Goal: Task Accomplishment & Management: Manage account settings

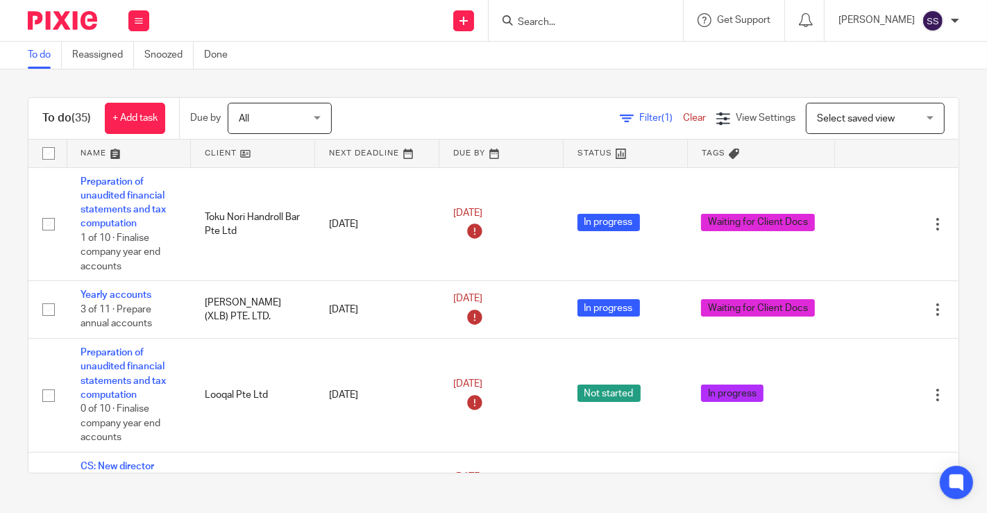
click at [239, 153] on link at bounding box center [253, 154] width 124 height 28
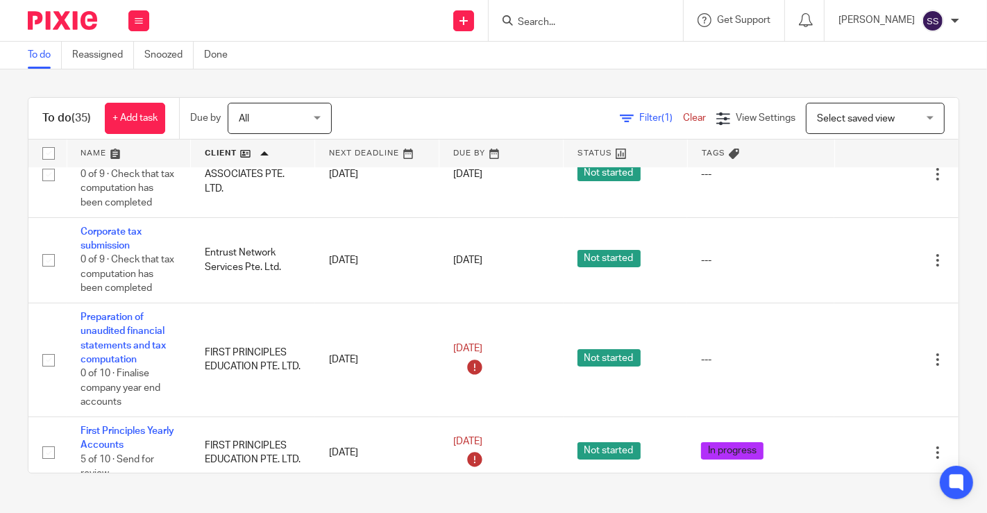
scroll to position [284, 0]
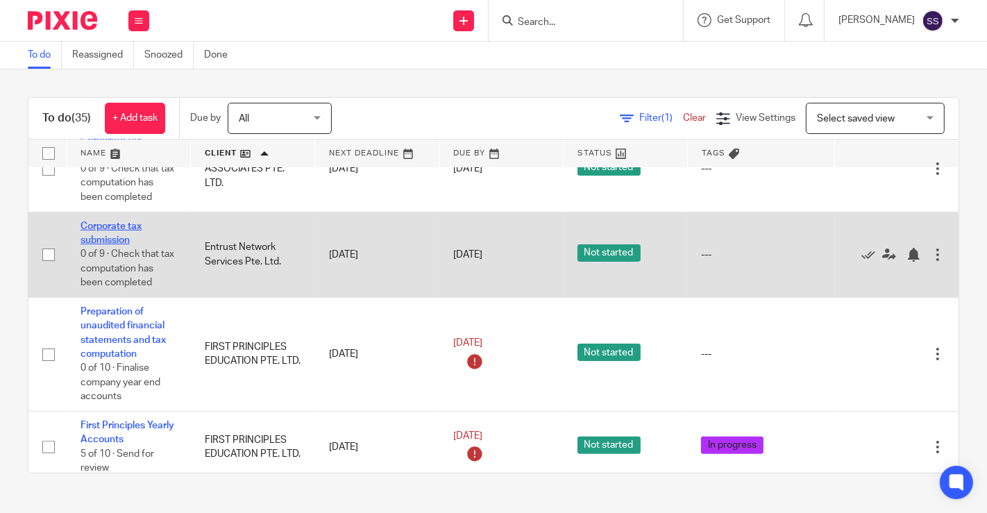
click at [106, 221] on link "Corporate tax submission" at bounding box center [111, 233] width 61 height 24
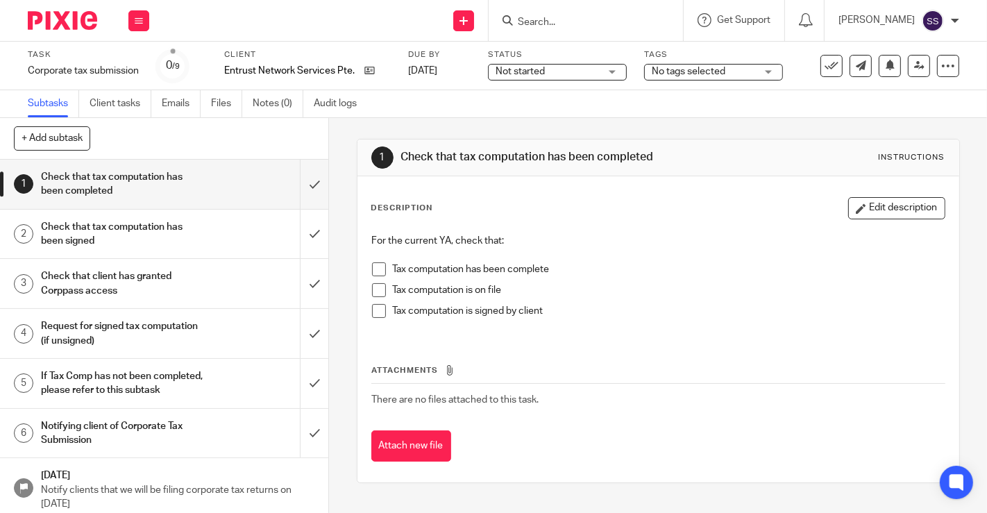
click at [372, 308] on span at bounding box center [379, 311] width 14 height 14
click at [372, 280] on li "Tax computation has been complete" at bounding box center [658, 272] width 573 height 21
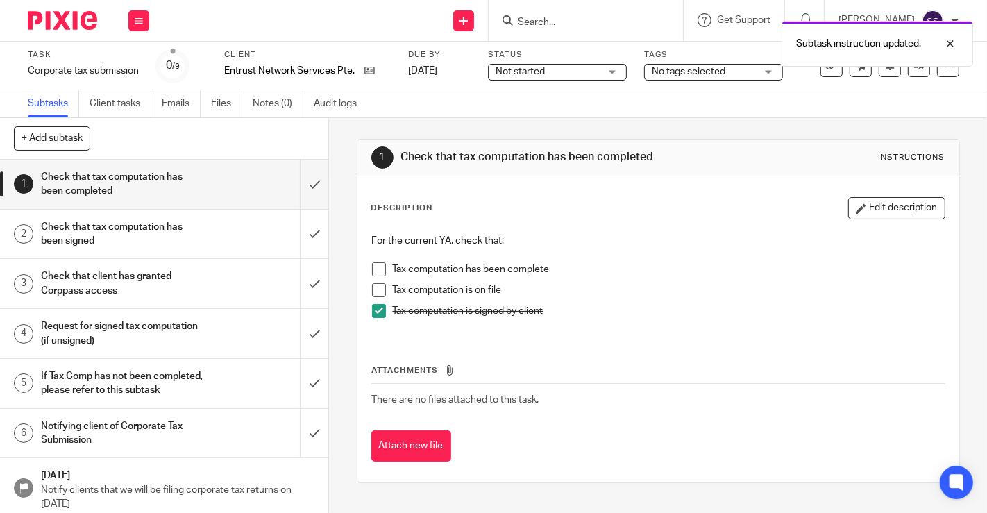
click at [372, 267] on span at bounding box center [379, 269] width 14 height 14
click at [372, 287] on span at bounding box center [379, 290] width 14 height 14
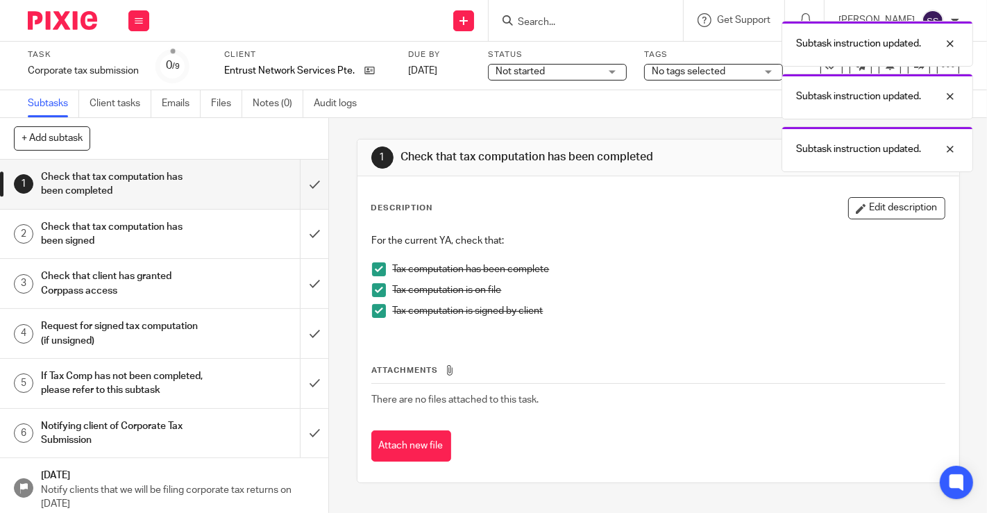
click at [747, 67] on div "Subtask instruction updated. Subtask instruction updated. Subtask instruction u…" at bounding box center [733, 93] width 480 height 158
click at [951, 144] on div at bounding box center [939, 149] width 37 height 17
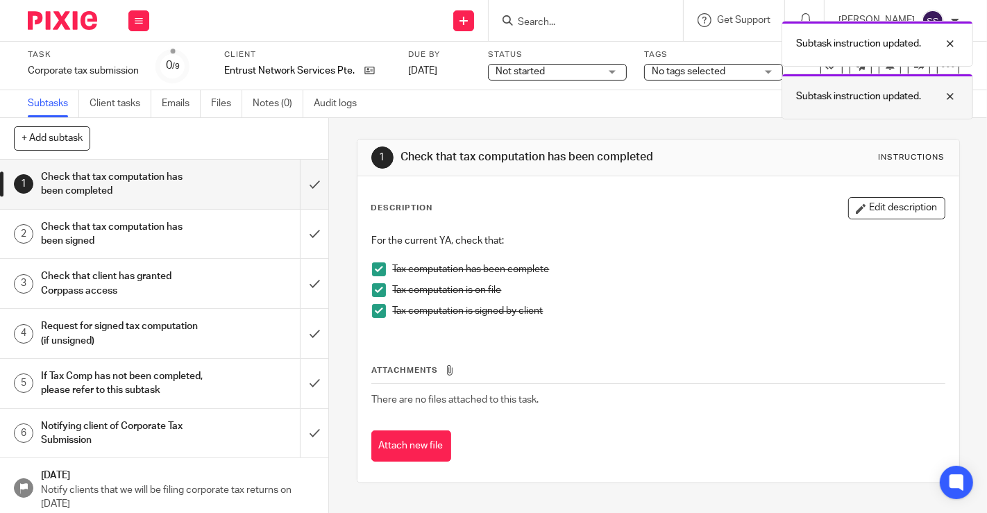
click at [949, 94] on div at bounding box center [939, 96] width 37 height 17
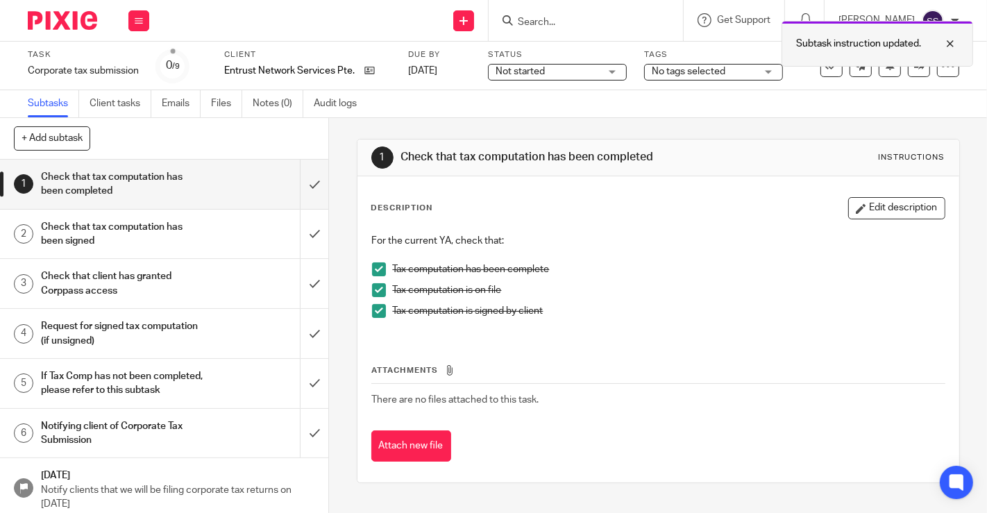
click at [950, 37] on div at bounding box center [939, 43] width 37 height 17
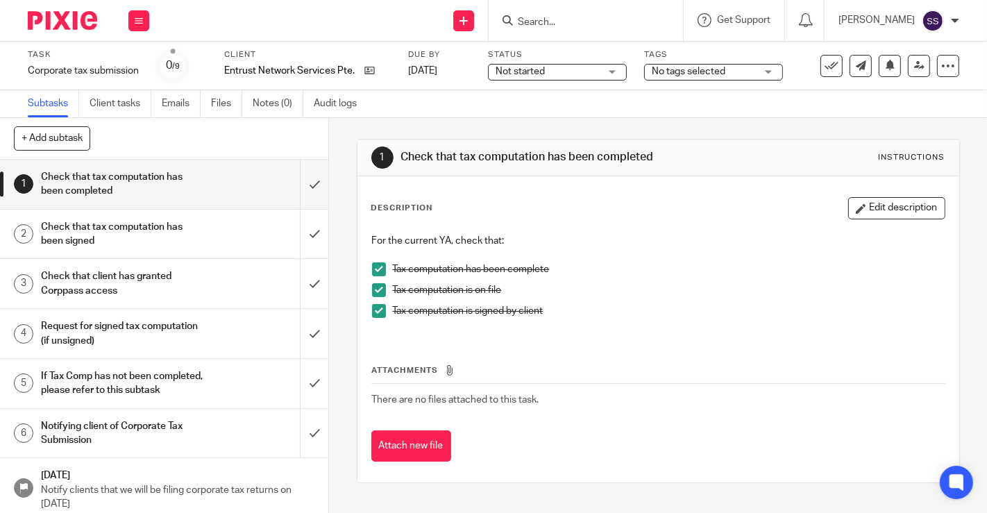
click at [741, 69] on span "No tags selected" at bounding box center [704, 72] width 104 height 15
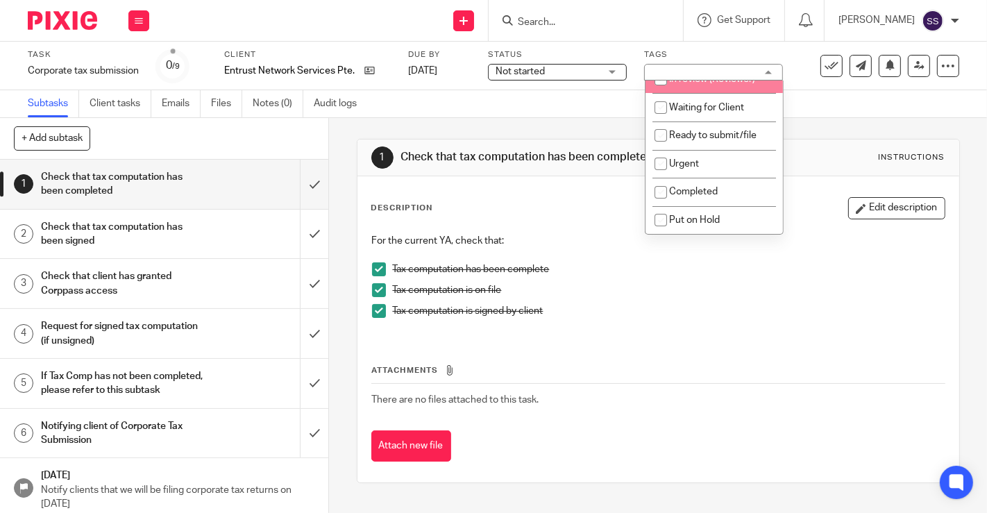
scroll to position [85, 0]
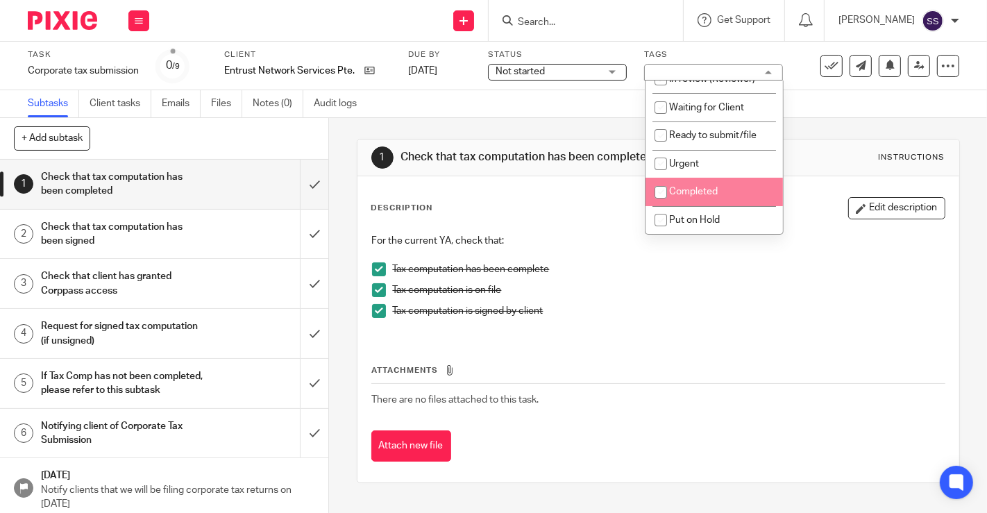
click at [709, 190] on span "Completed" at bounding box center [693, 192] width 49 height 10
checkbox input "true"
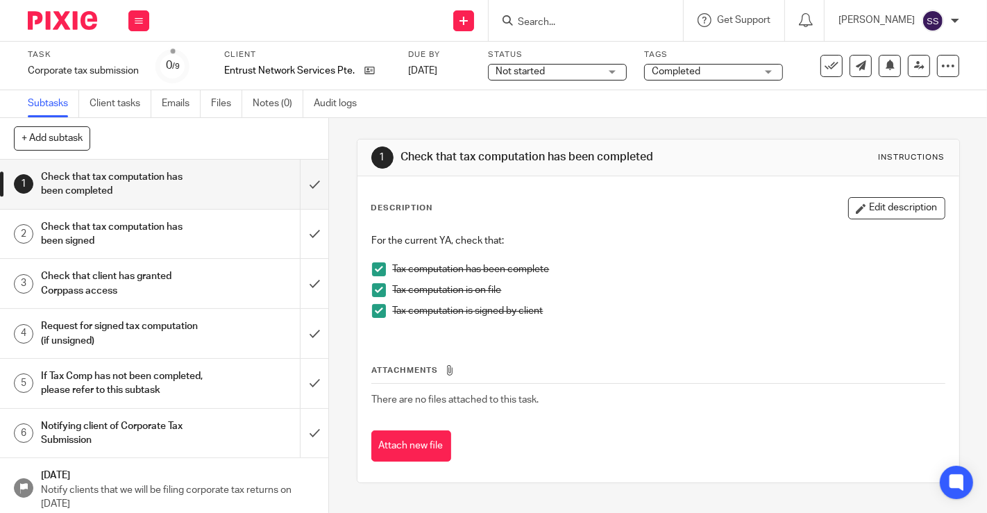
click at [324, 227] on div "1 Check that tax computation has been completed 2 Check that tax computation ha…" at bounding box center [164, 336] width 328 height 353
click at [299, 189] on input "submit" at bounding box center [164, 184] width 328 height 49
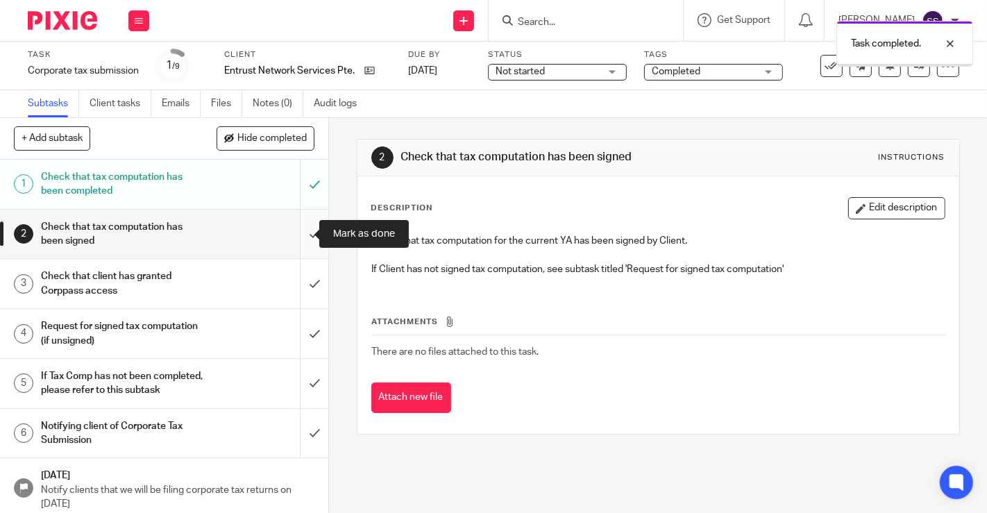
click at [303, 223] on input "submit" at bounding box center [164, 234] width 328 height 49
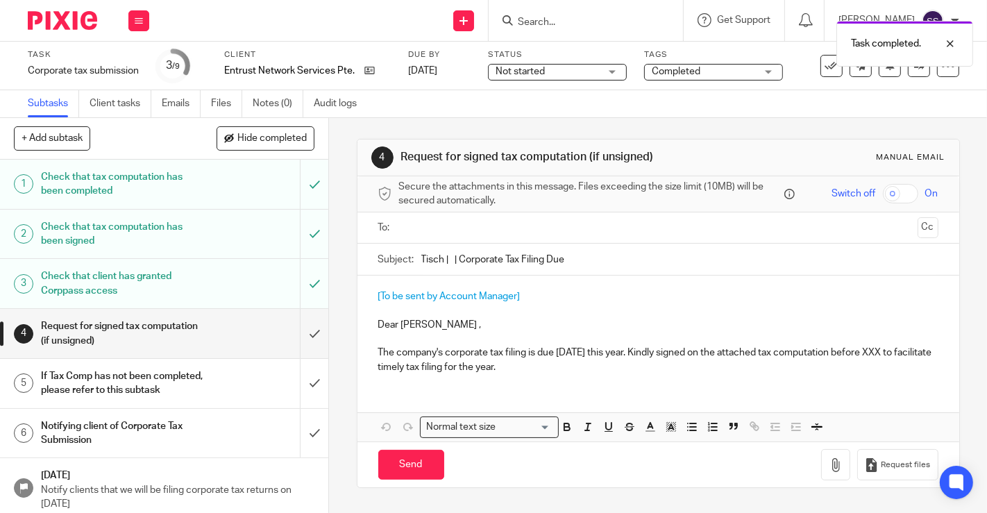
click at [168, 451] on h1 "Notifying client of Corporate Tax Submission" at bounding box center [123, 433] width 164 height 35
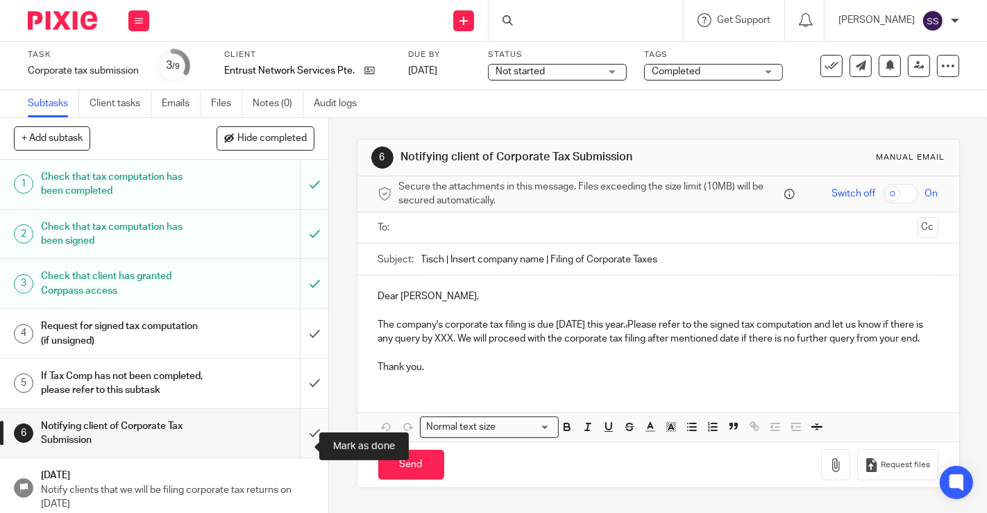
click at [311, 450] on input "submit" at bounding box center [164, 433] width 328 height 49
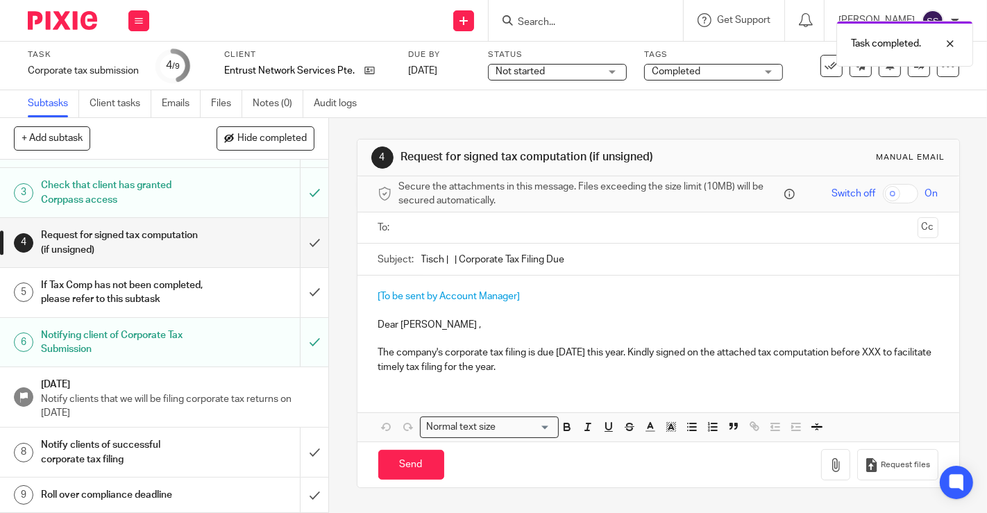
scroll to position [103, 0]
click at [140, 451] on h1 "Notify clients of successful corporate tax filing" at bounding box center [123, 451] width 164 height 35
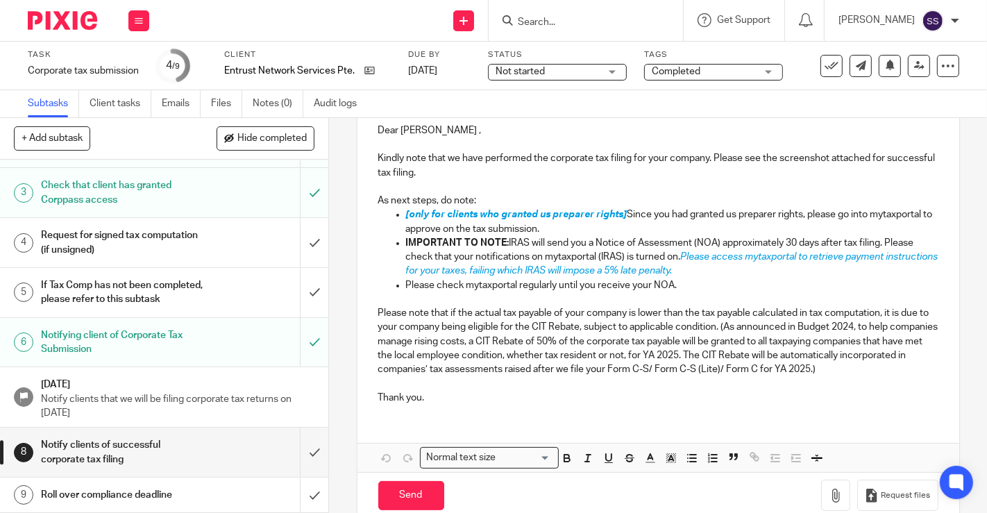
scroll to position [196, 0]
click at [296, 456] on input "submit" at bounding box center [164, 452] width 328 height 49
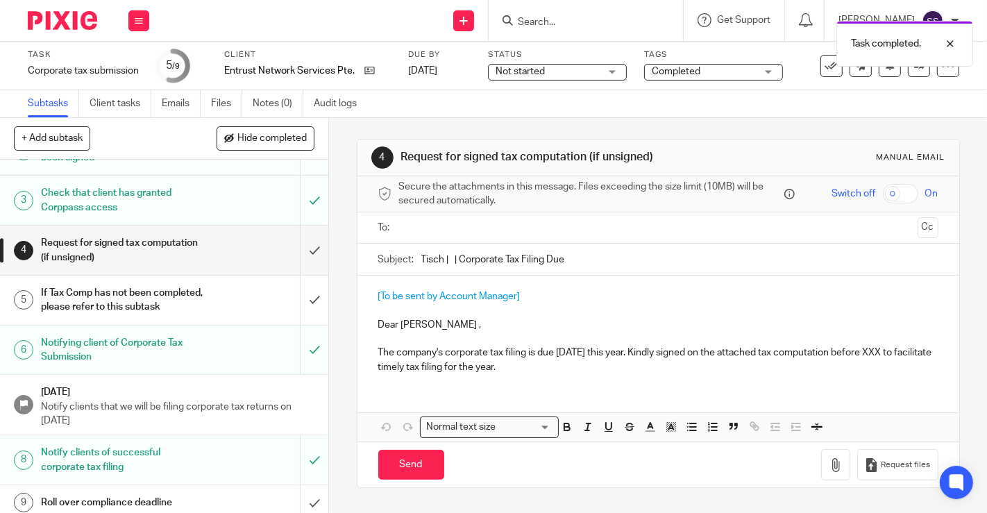
scroll to position [103, 0]
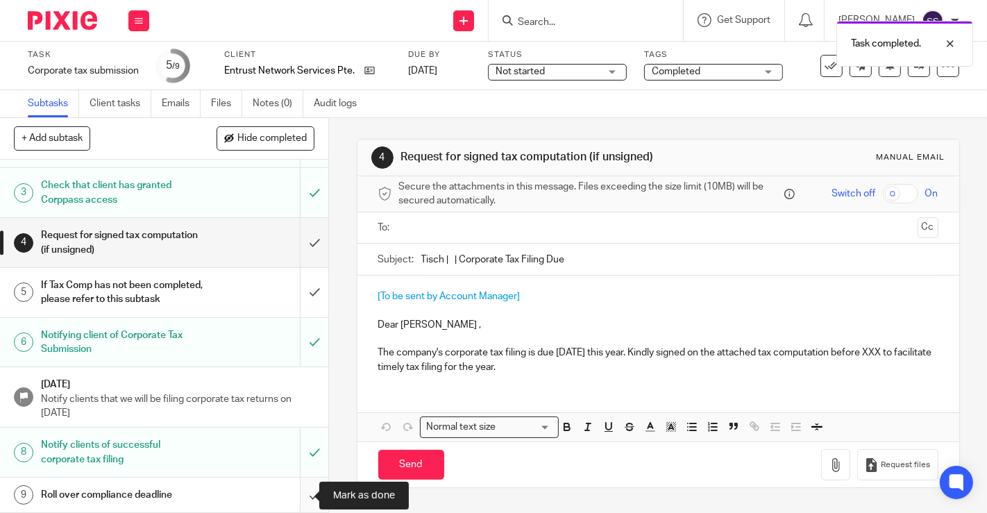
click at [289, 493] on input "submit" at bounding box center [164, 495] width 328 height 35
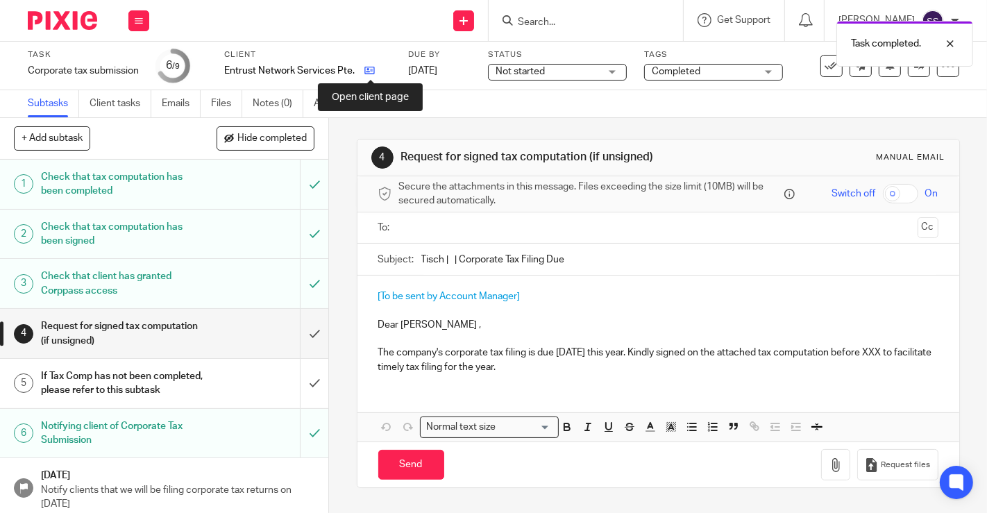
click at [367, 70] on icon at bounding box center [369, 70] width 10 height 10
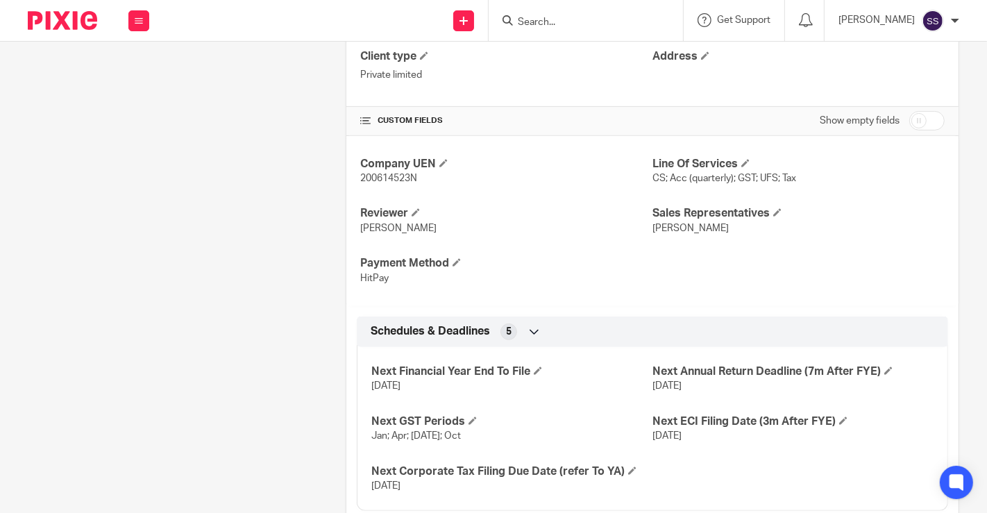
scroll to position [468, 0]
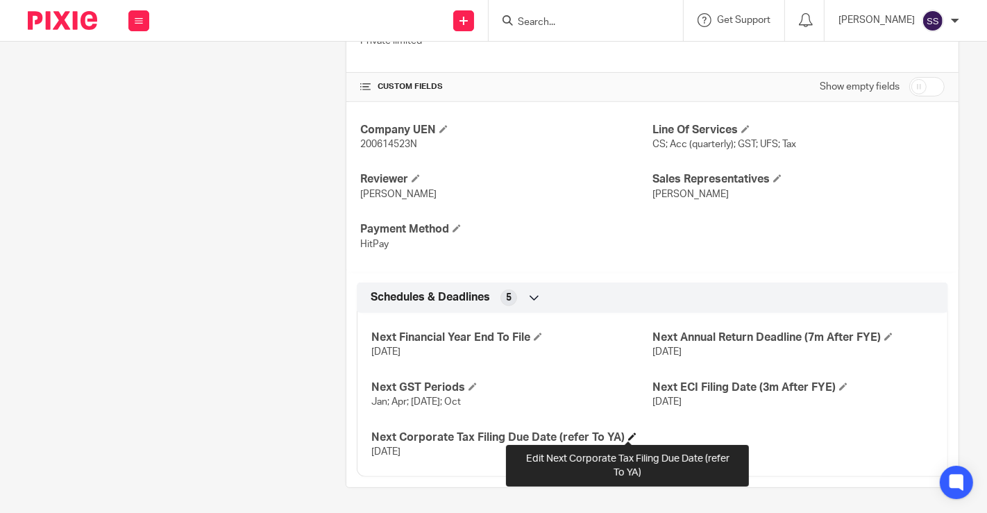
click at [629, 434] on span at bounding box center [632, 436] width 8 height 8
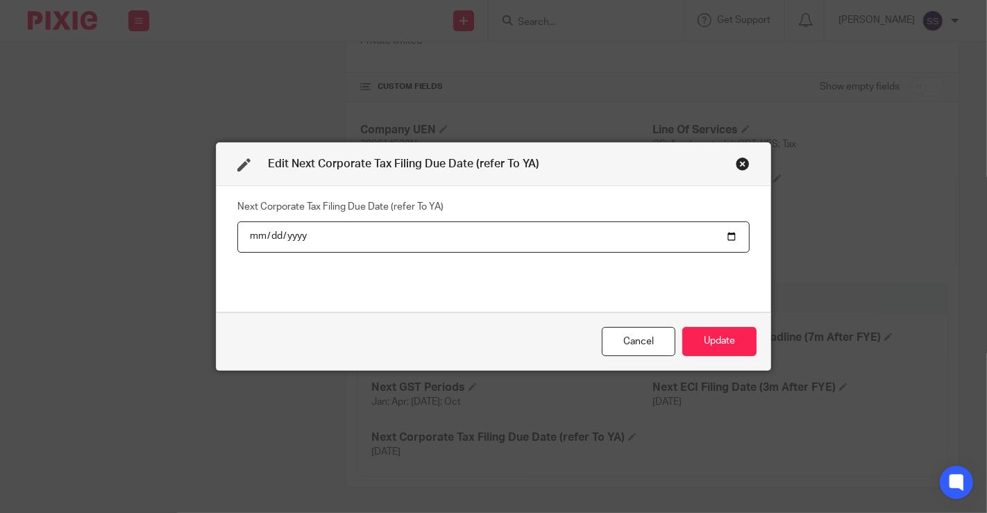
click at [287, 239] on input "[DATE]" at bounding box center [493, 236] width 512 height 31
type input "[DATE]"
drag, startPoint x: 571, startPoint y: 286, endPoint x: 656, endPoint y: 305, distance: 87.6
click at [571, 286] on div "Next Corporate Tax Filing Due Date (refer To YA) [DATE]" at bounding box center [493, 248] width 512 height 104
click at [718, 341] on button "Update" at bounding box center [719, 342] width 74 height 30
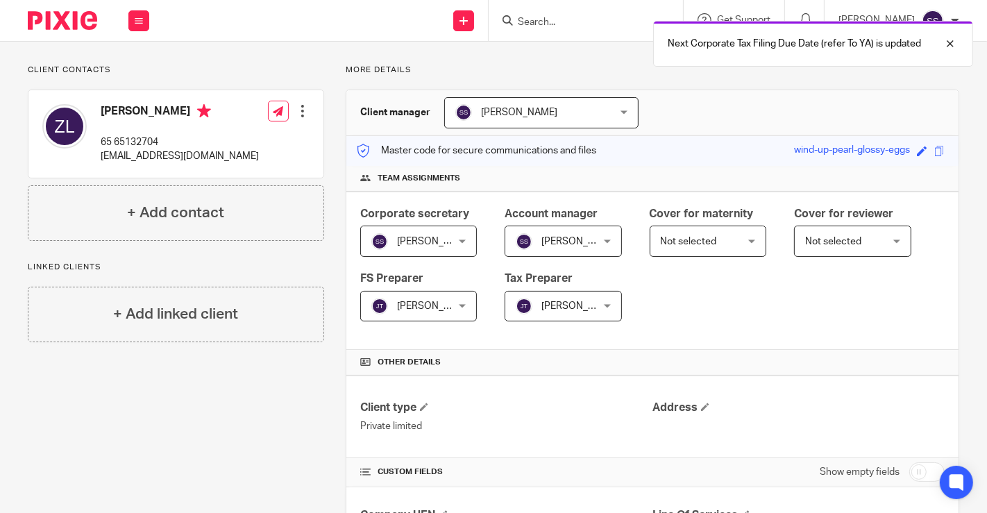
scroll to position [0, 0]
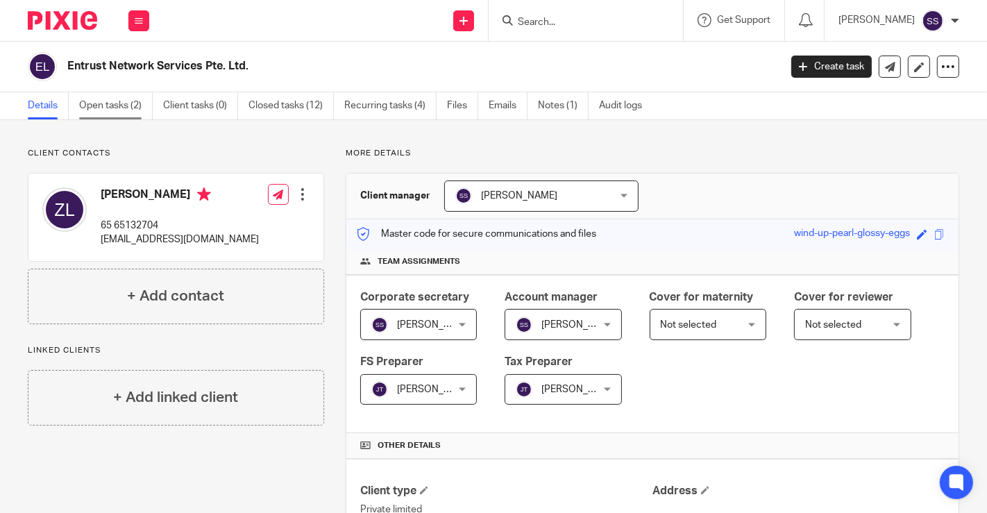
click at [130, 109] on link "Open tasks (2)" at bounding box center [116, 105] width 74 height 27
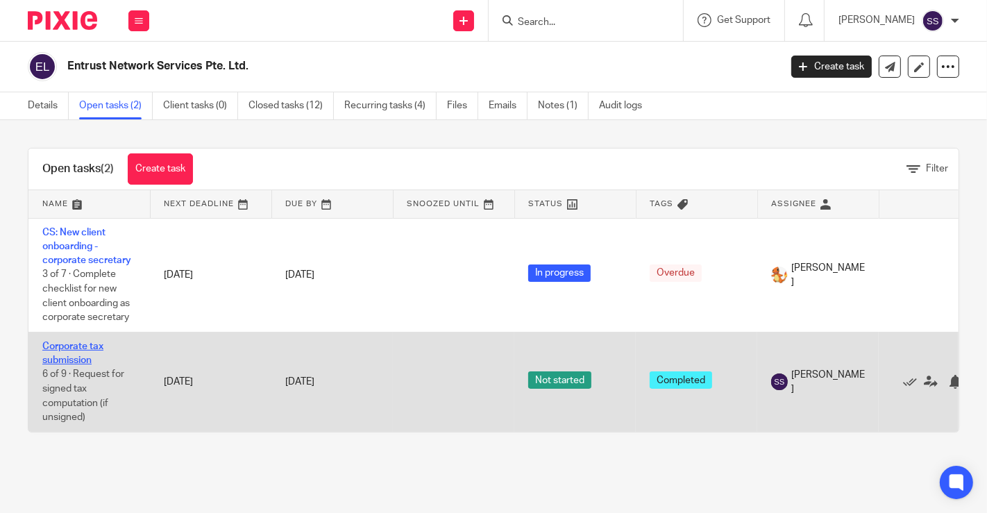
click at [85, 345] on link "Corporate tax submission" at bounding box center [72, 353] width 61 height 24
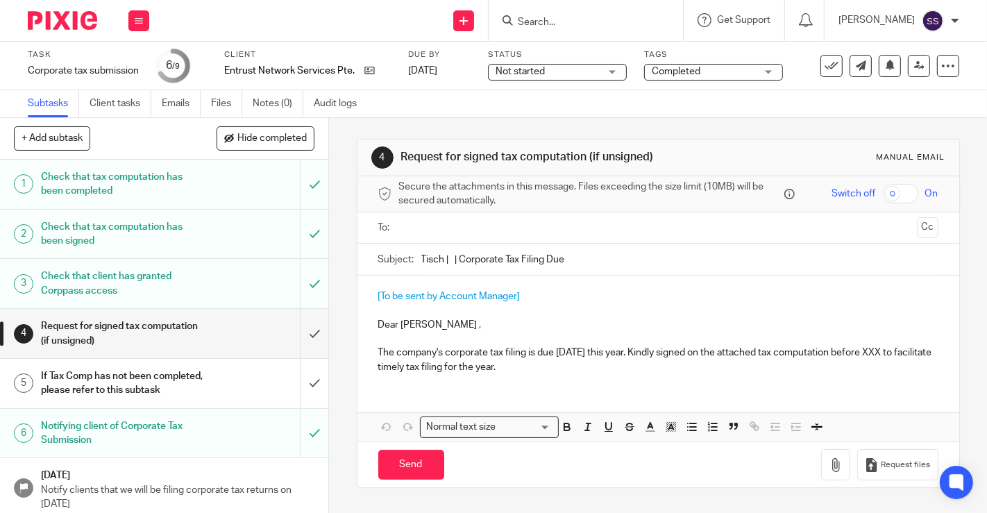
click at [825, 59] on icon at bounding box center [832, 66] width 14 height 14
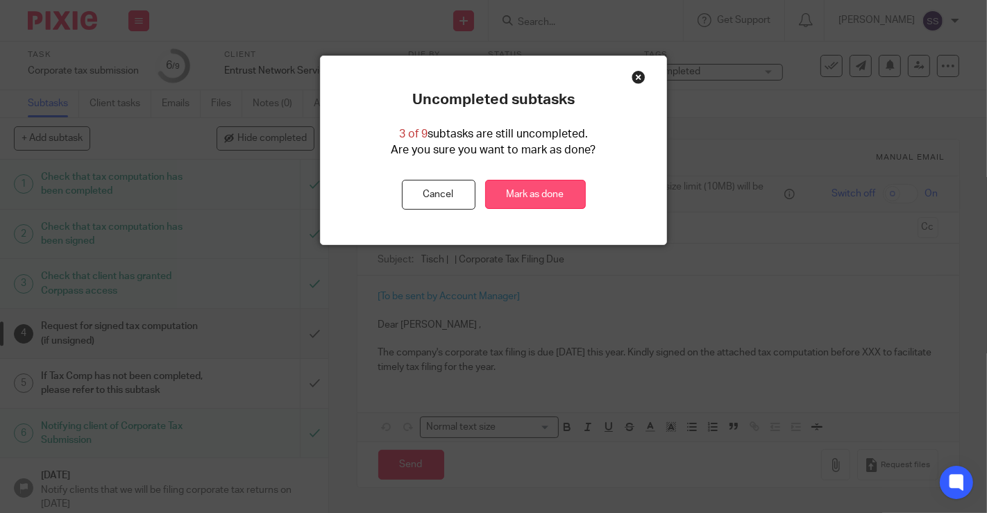
click at [514, 187] on link "Mark as done" at bounding box center [535, 195] width 101 height 30
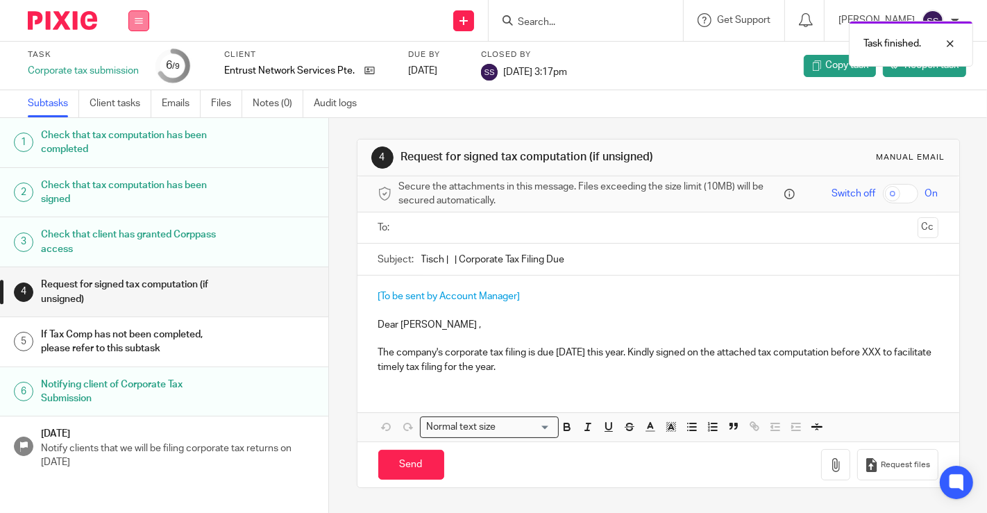
click at [142, 23] on icon at bounding box center [139, 21] width 8 height 8
click at [133, 65] on link "Work" at bounding box center [132, 65] width 24 height 10
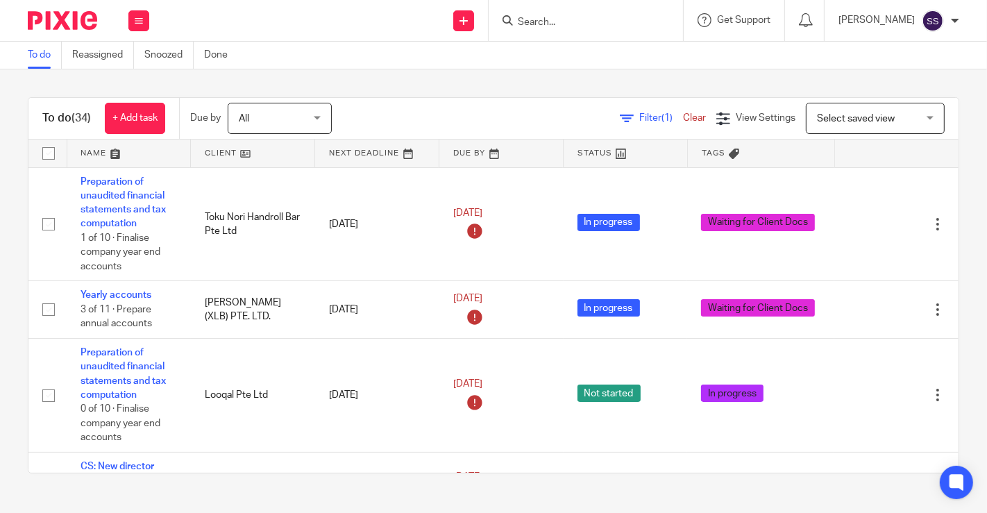
click at [626, 19] on input "Search" at bounding box center [578, 23] width 125 height 12
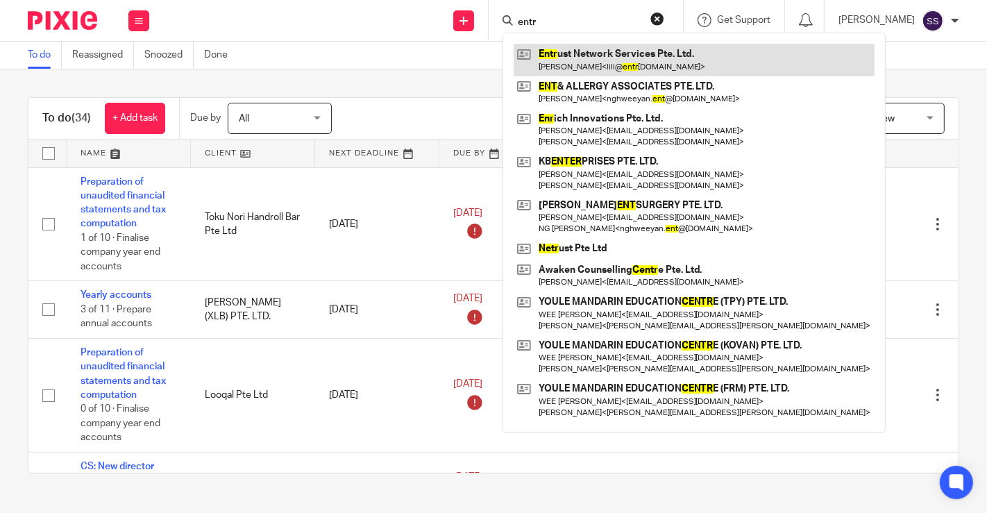
type input "entr"
click at [635, 56] on link at bounding box center [694, 60] width 361 height 32
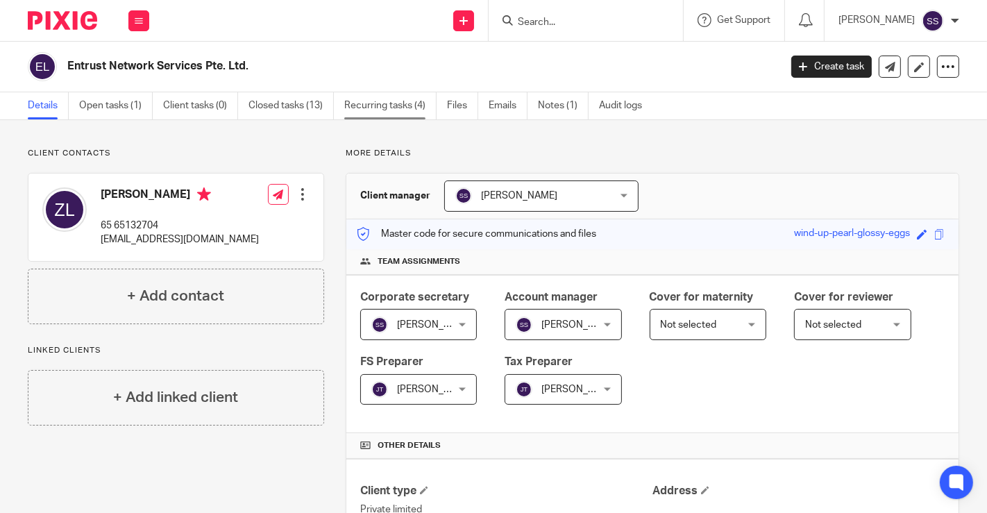
click at [387, 104] on link "Recurring tasks (4)" at bounding box center [390, 105] width 92 height 27
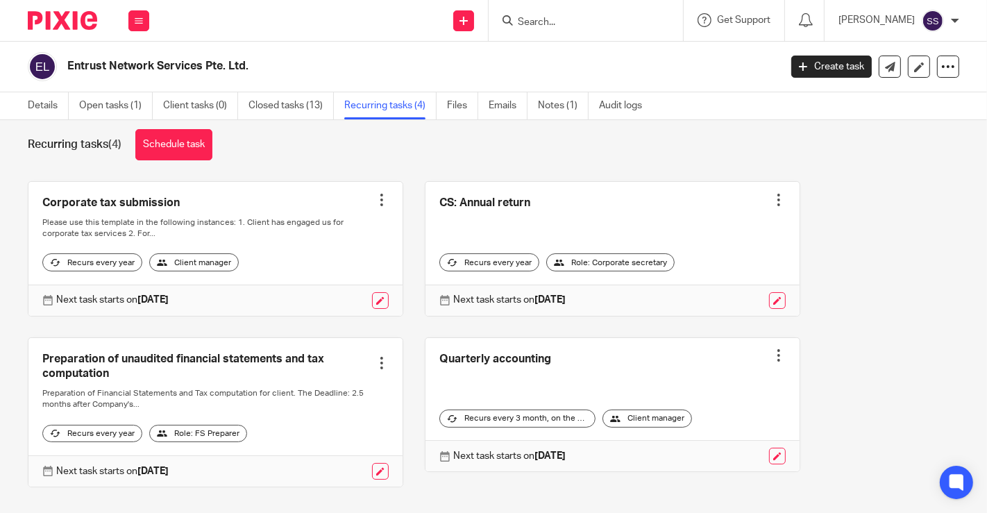
scroll to position [61, 0]
